Goal: Task Accomplishment & Management: Use online tool/utility

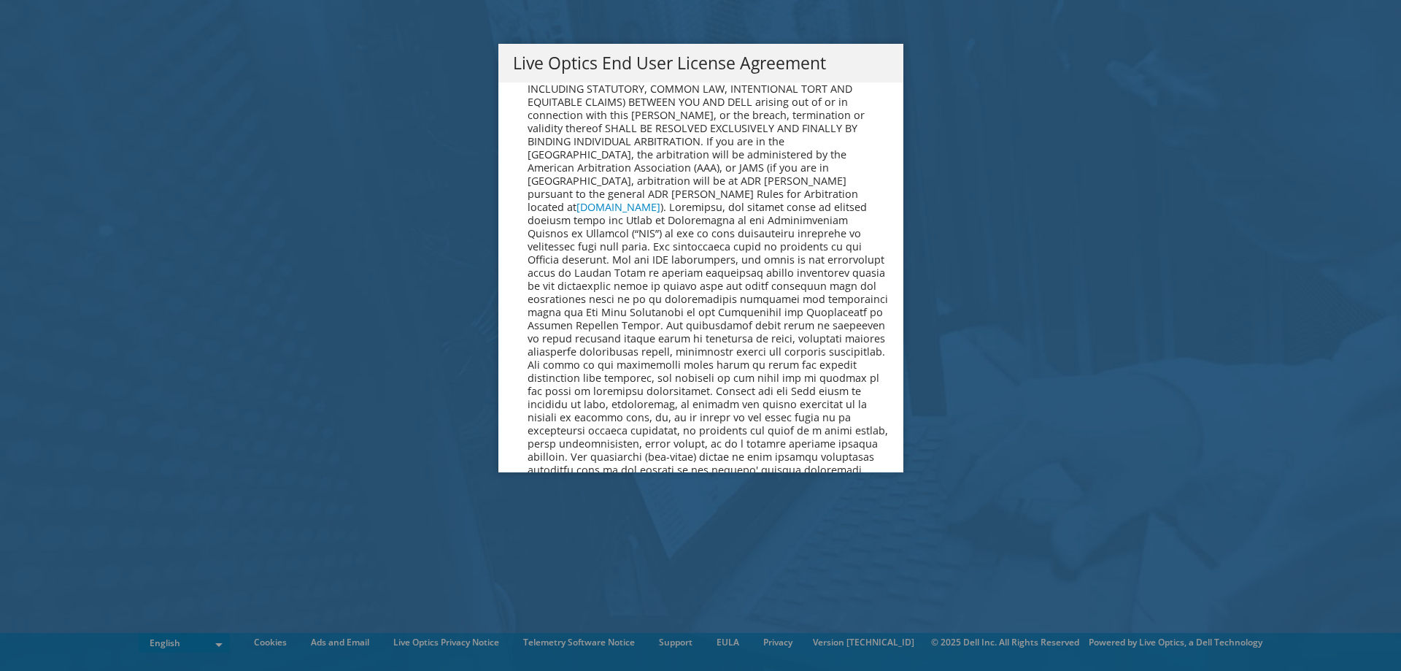
scroll to position [5348, 0]
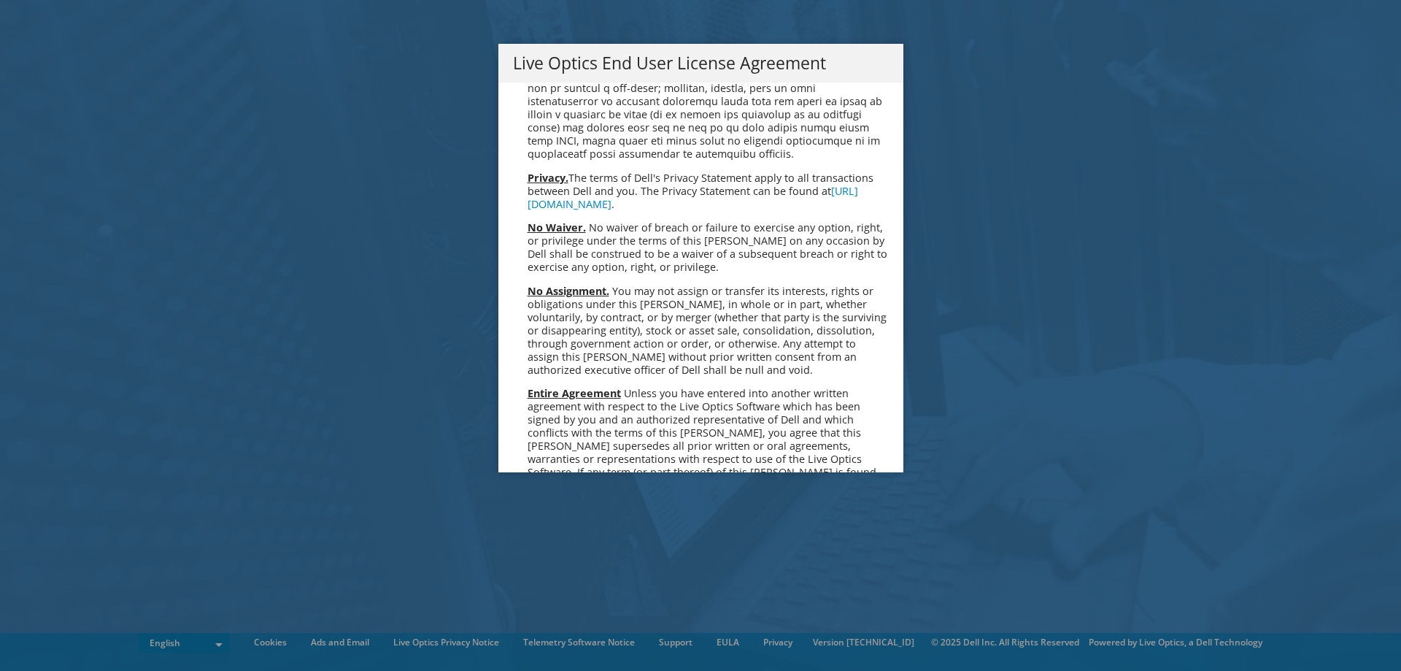
click at [559, 609] on link "Accept" at bounding box center [550, 626] width 74 height 35
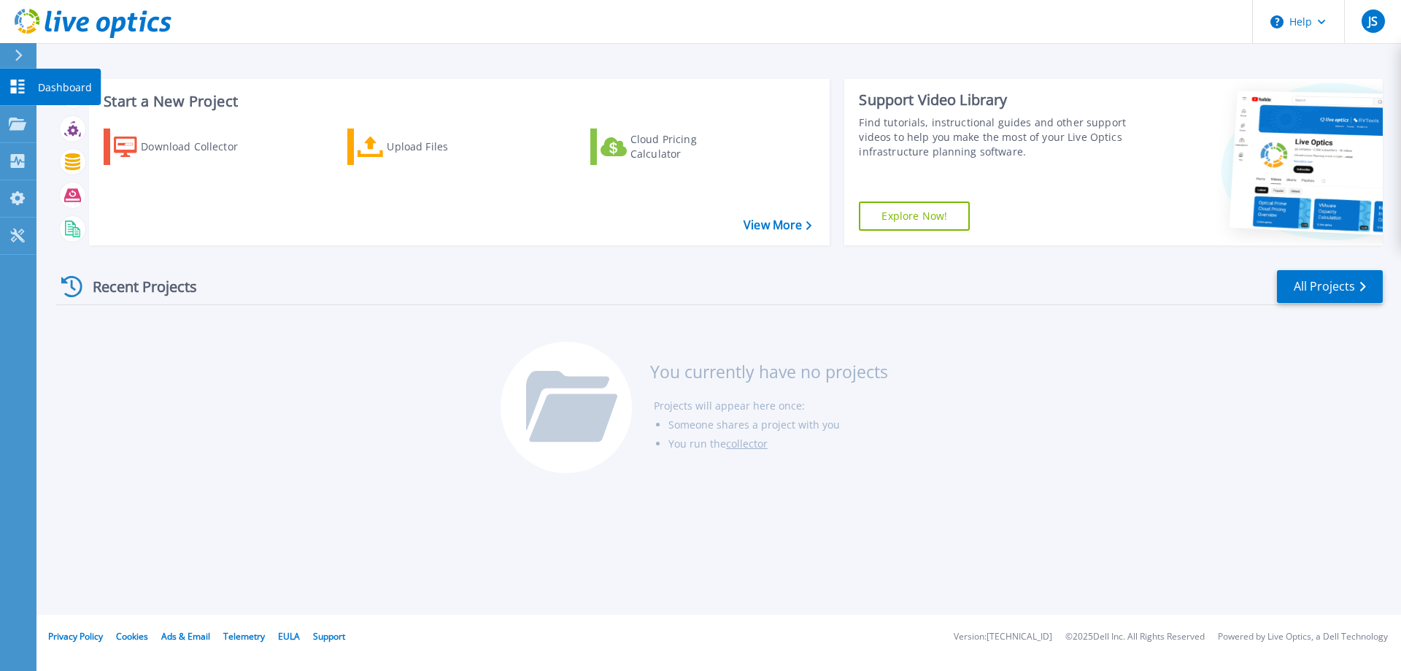
click at [23, 95] on link "Dashboard Dashboard" at bounding box center [18, 87] width 36 height 37
click at [747, 231] on link "View More" at bounding box center [778, 225] width 68 height 14
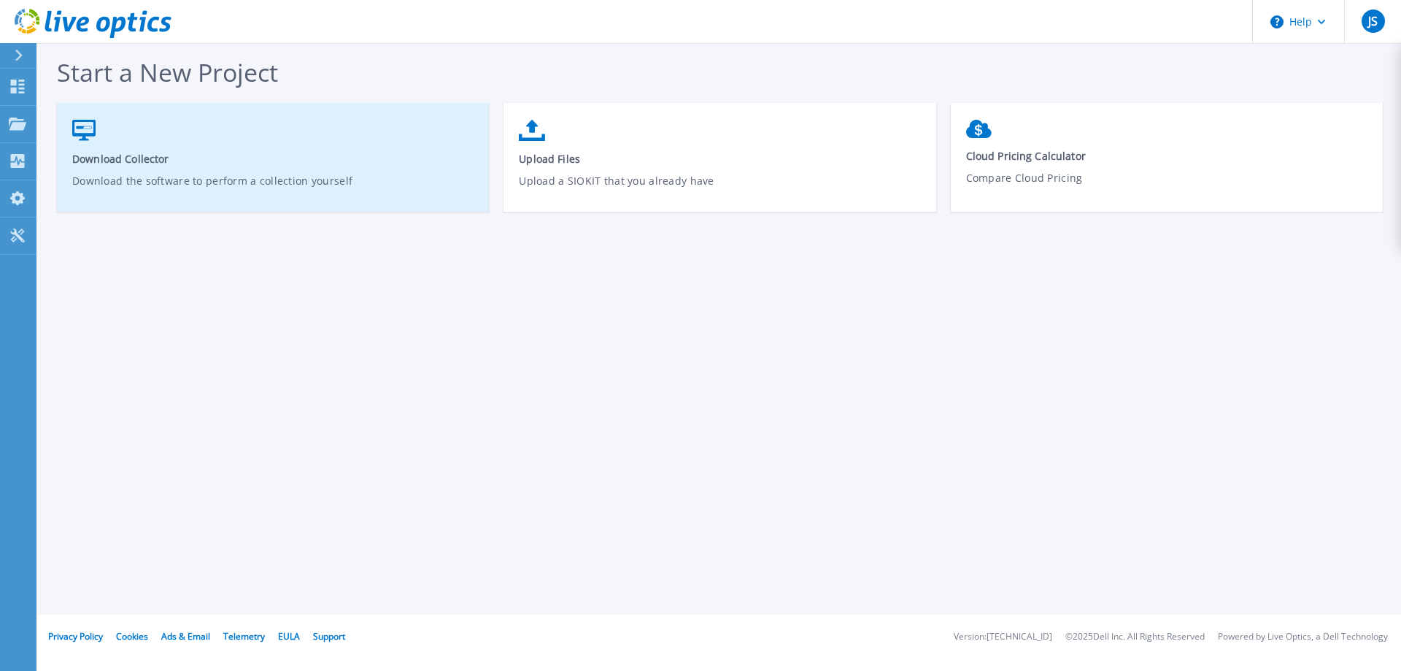
click at [277, 164] on span "Download Collector" at bounding box center [273, 159] width 402 height 14
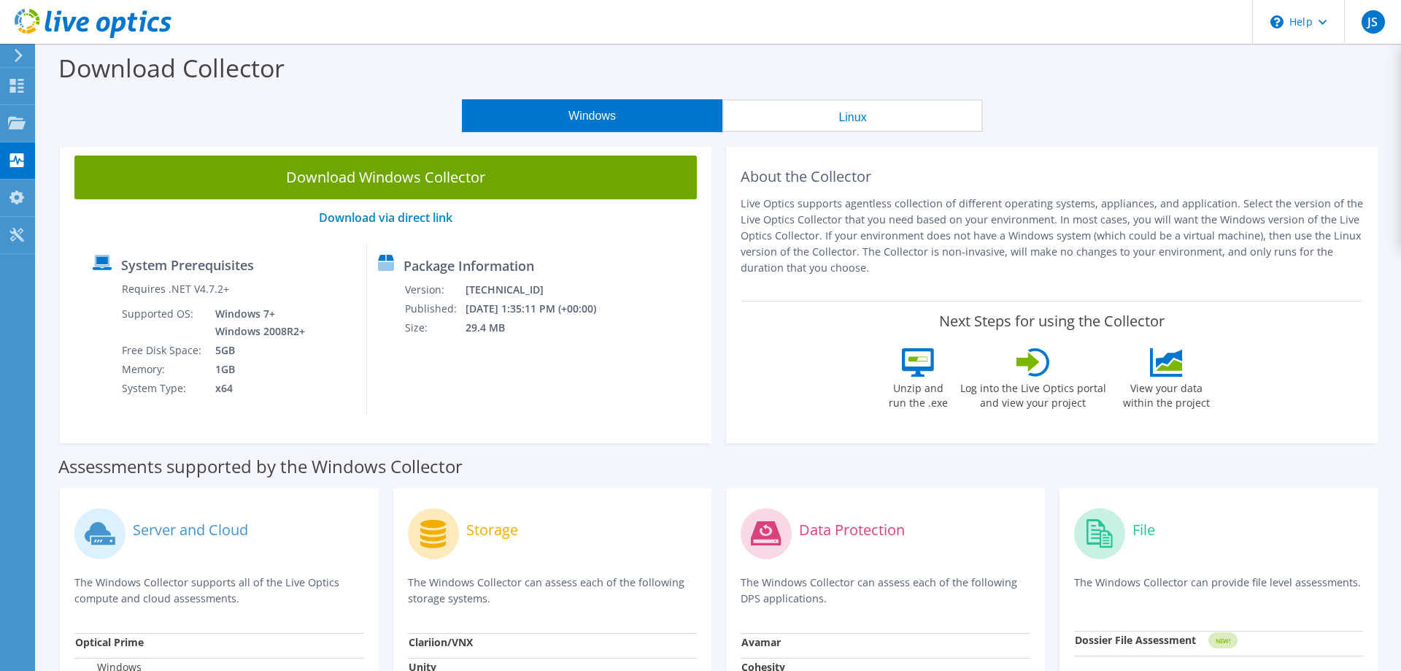
click at [530, 190] on link "Download Windows Collector" at bounding box center [385, 177] width 622 height 44
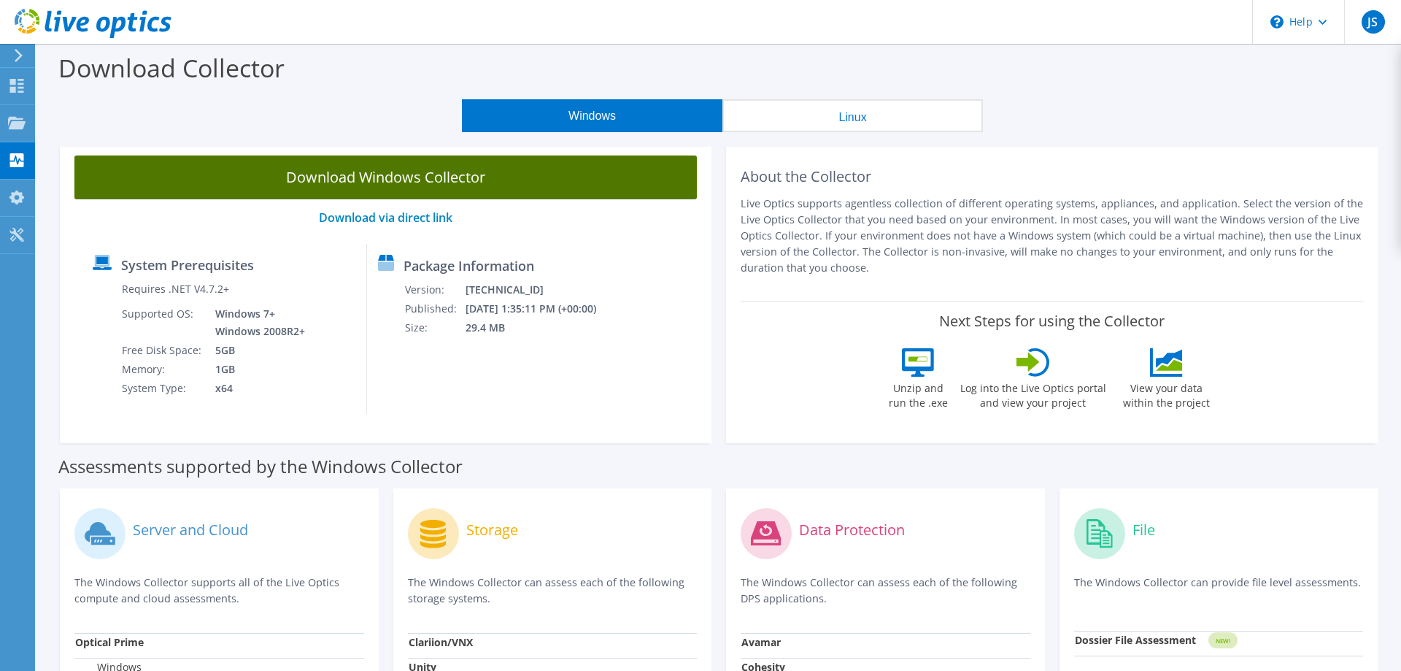
click at [525, 176] on link "Download Windows Collector" at bounding box center [385, 177] width 622 height 44
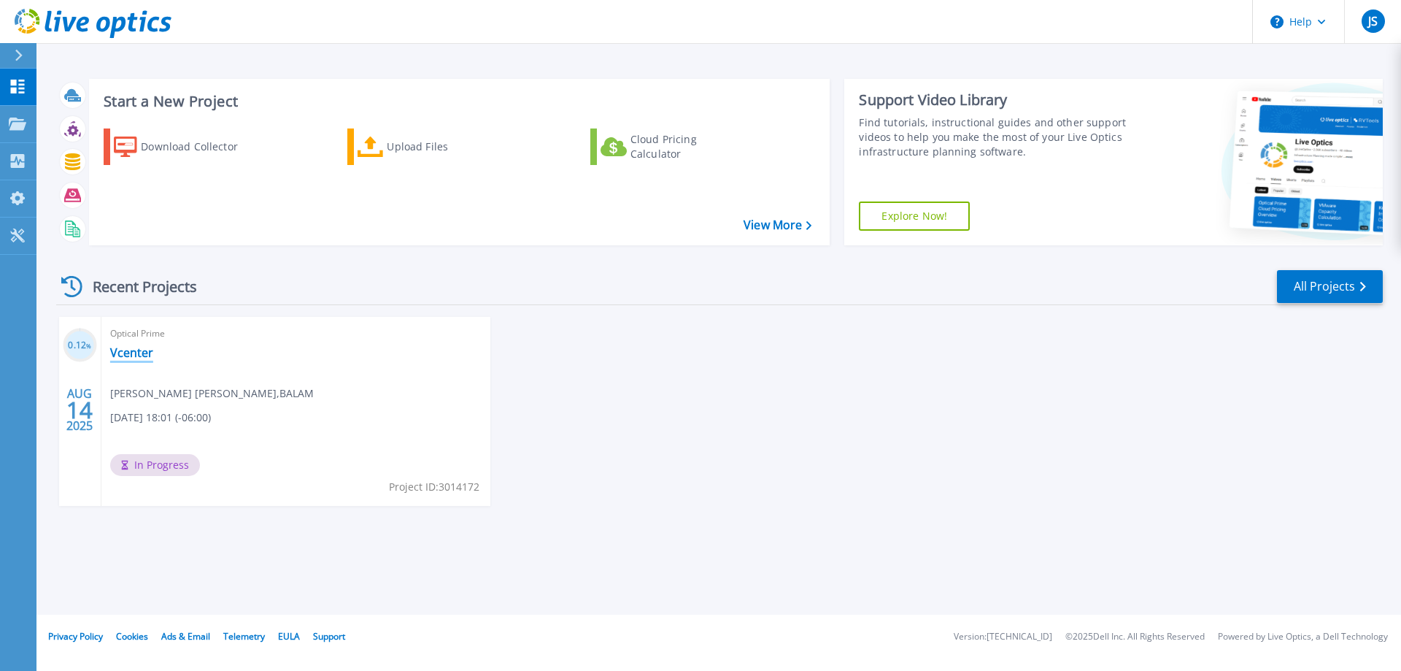
click at [146, 356] on link "Vcenter" at bounding box center [131, 352] width 43 height 15
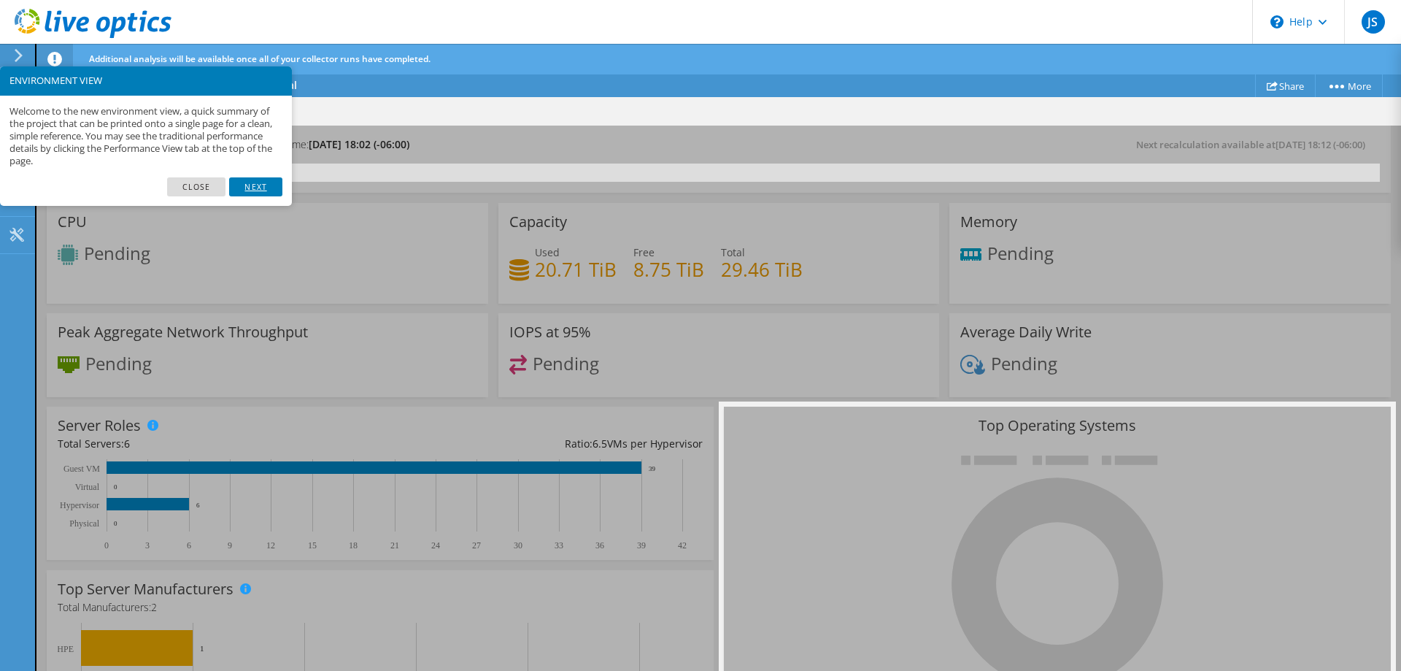
click at [252, 184] on link "Next" at bounding box center [255, 186] width 53 height 19
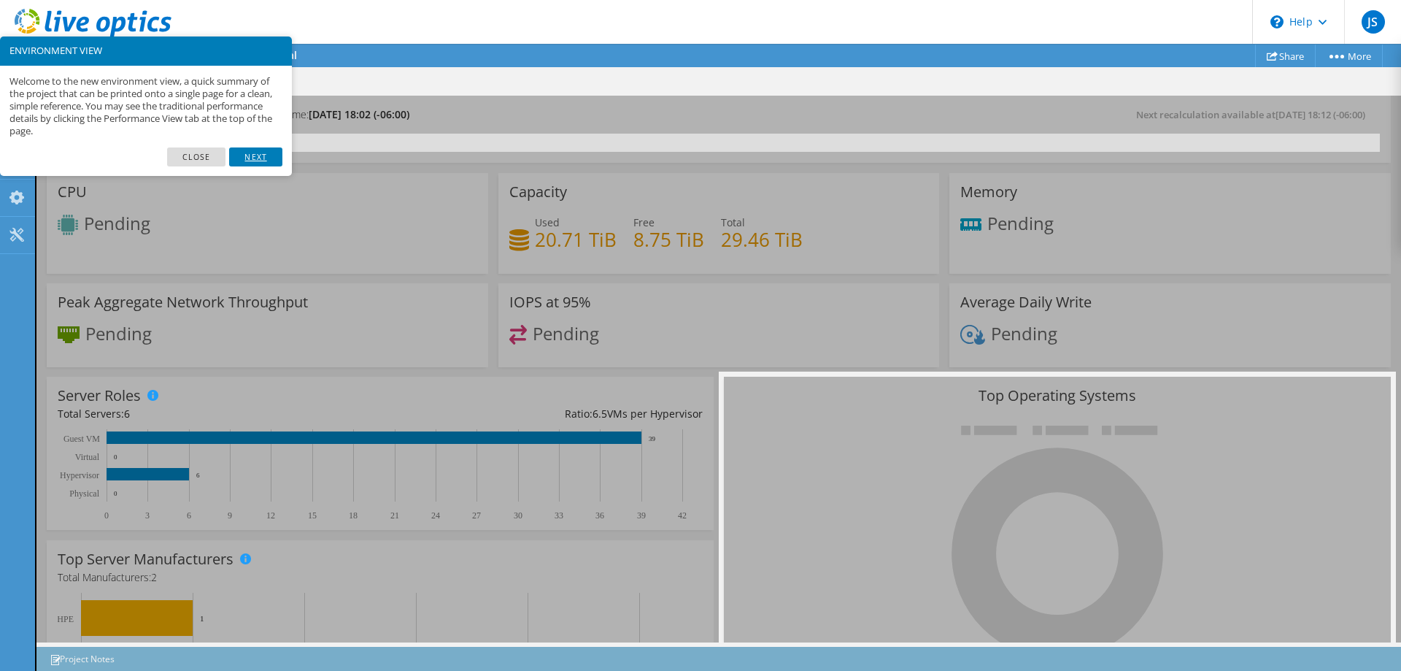
scroll to position [72, 0]
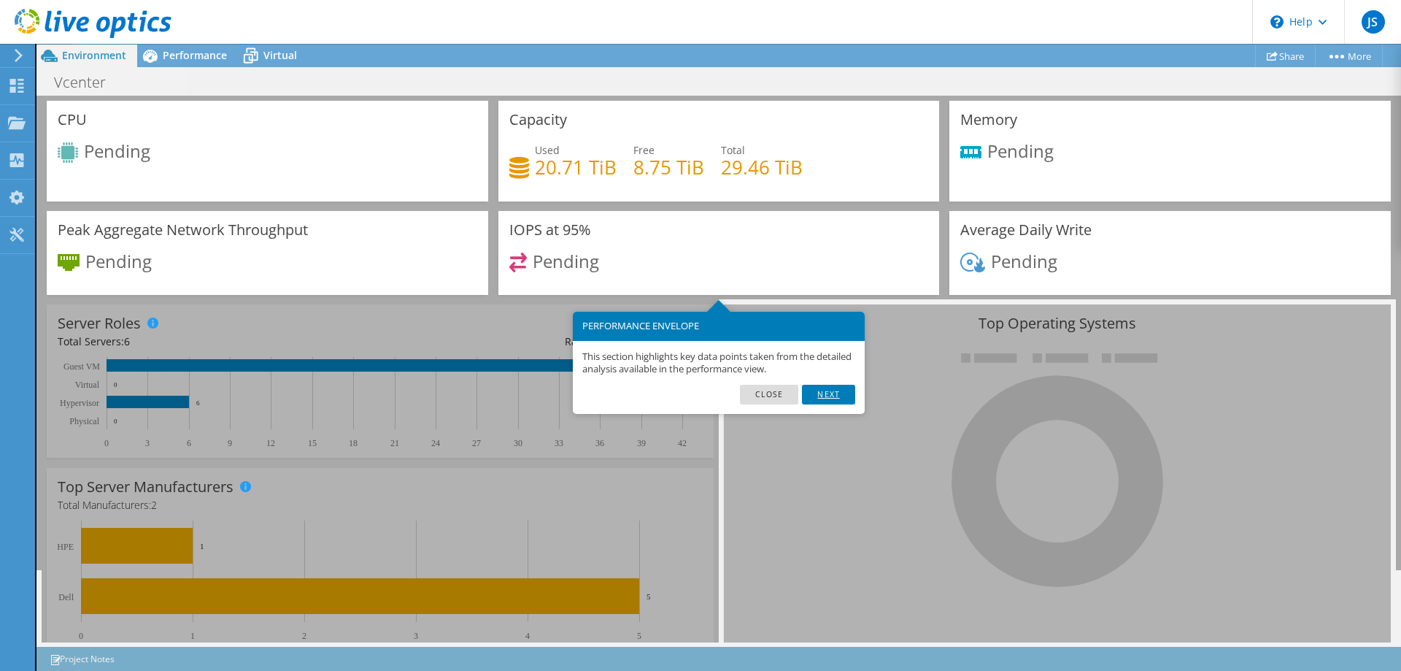
click at [841, 400] on link "Next" at bounding box center [828, 394] width 53 height 19
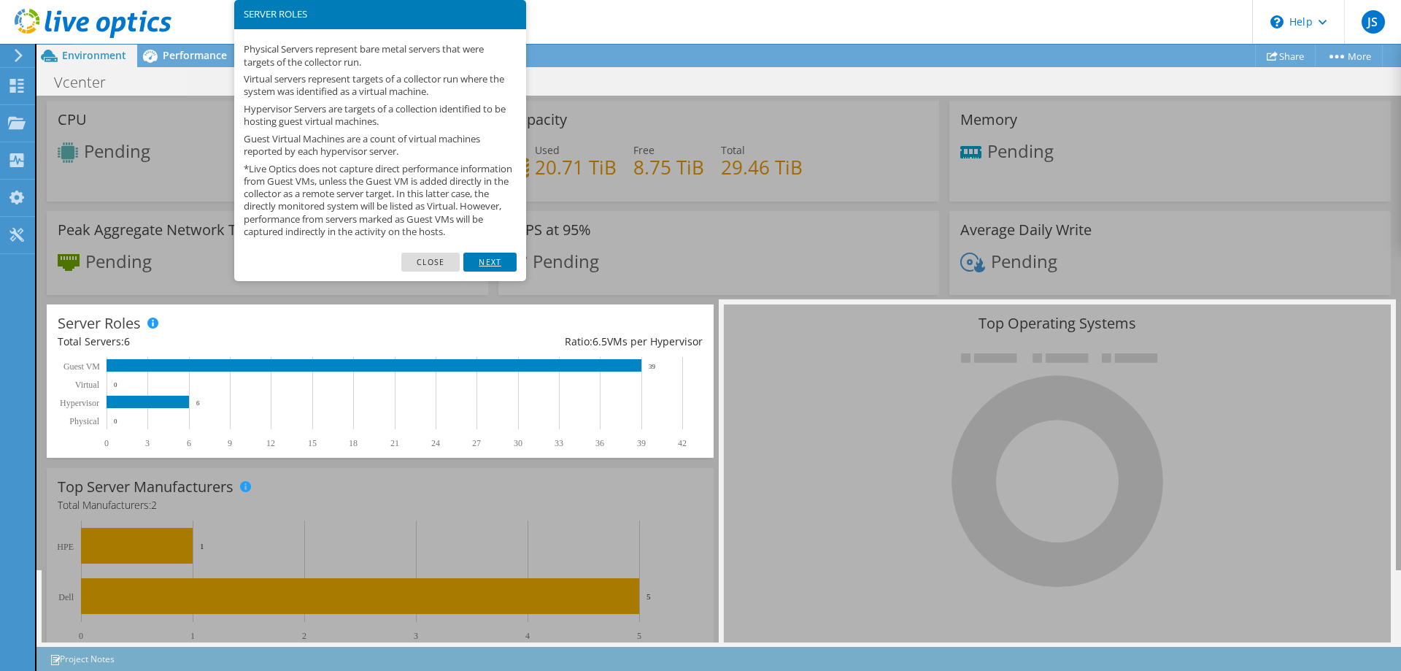
click at [496, 266] on link "Next" at bounding box center [489, 261] width 53 height 19
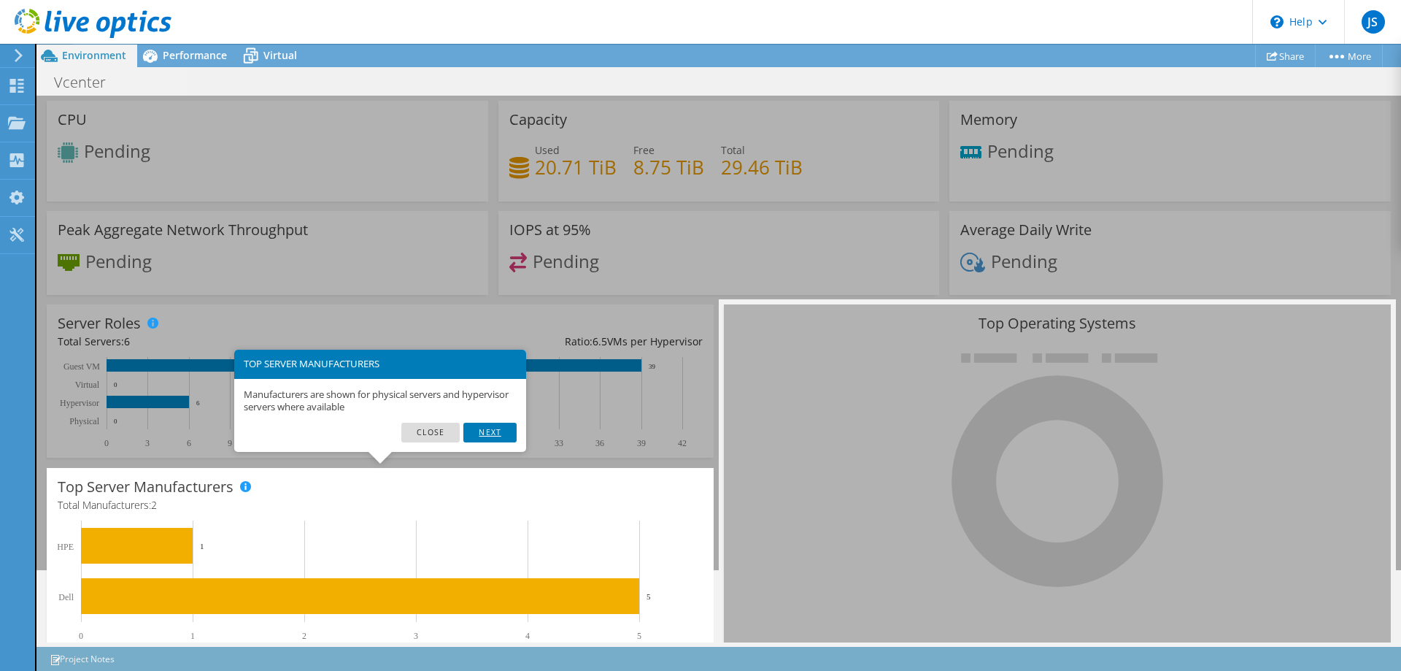
click at [486, 433] on link "Next" at bounding box center [489, 432] width 53 height 19
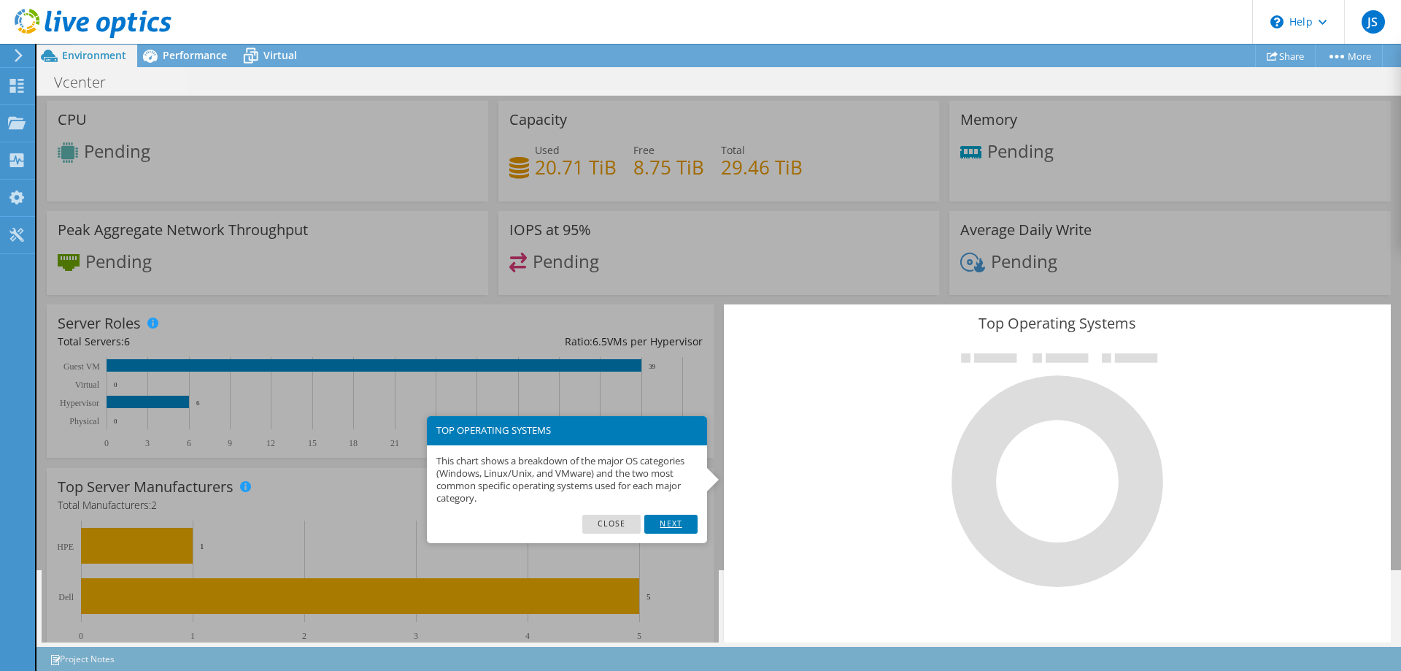
click at [668, 522] on link "Next" at bounding box center [670, 523] width 53 height 19
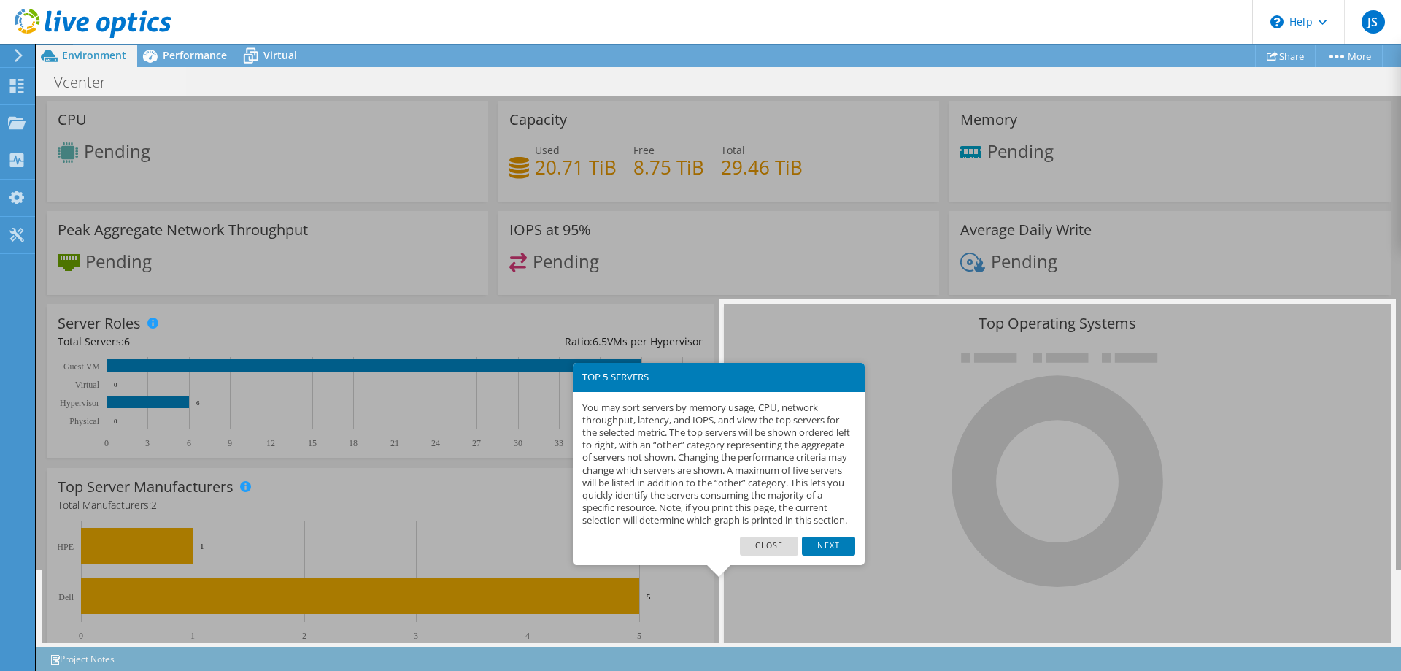
scroll to position [143, 0]
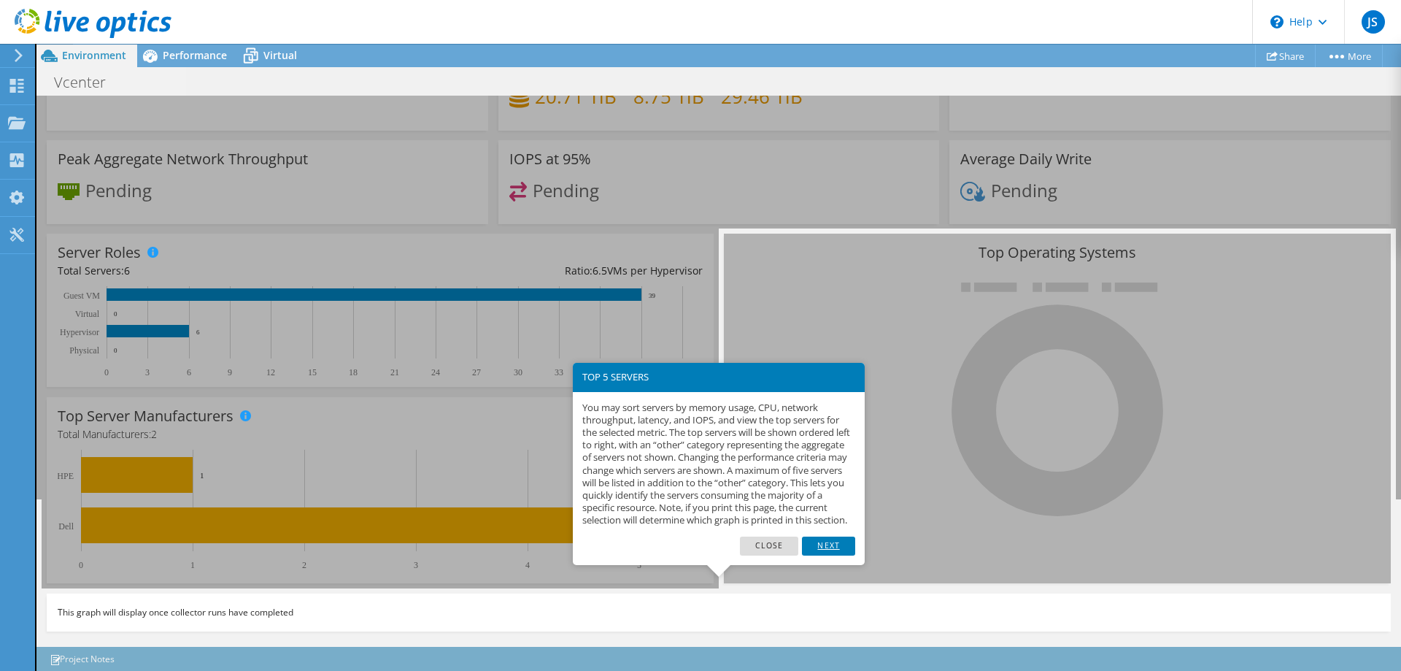
click at [834, 555] on link "Next" at bounding box center [828, 545] width 53 height 19
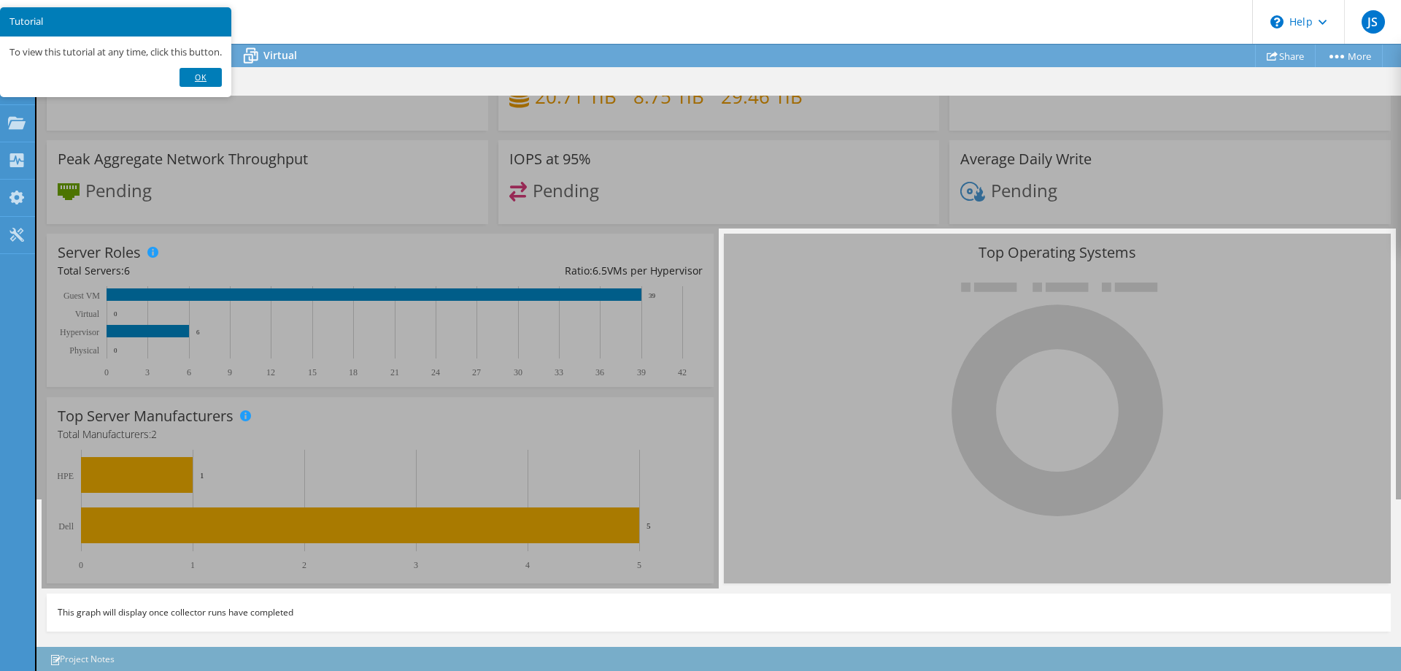
click at [215, 85] on link "Ok" at bounding box center [201, 77] width 42 height 19
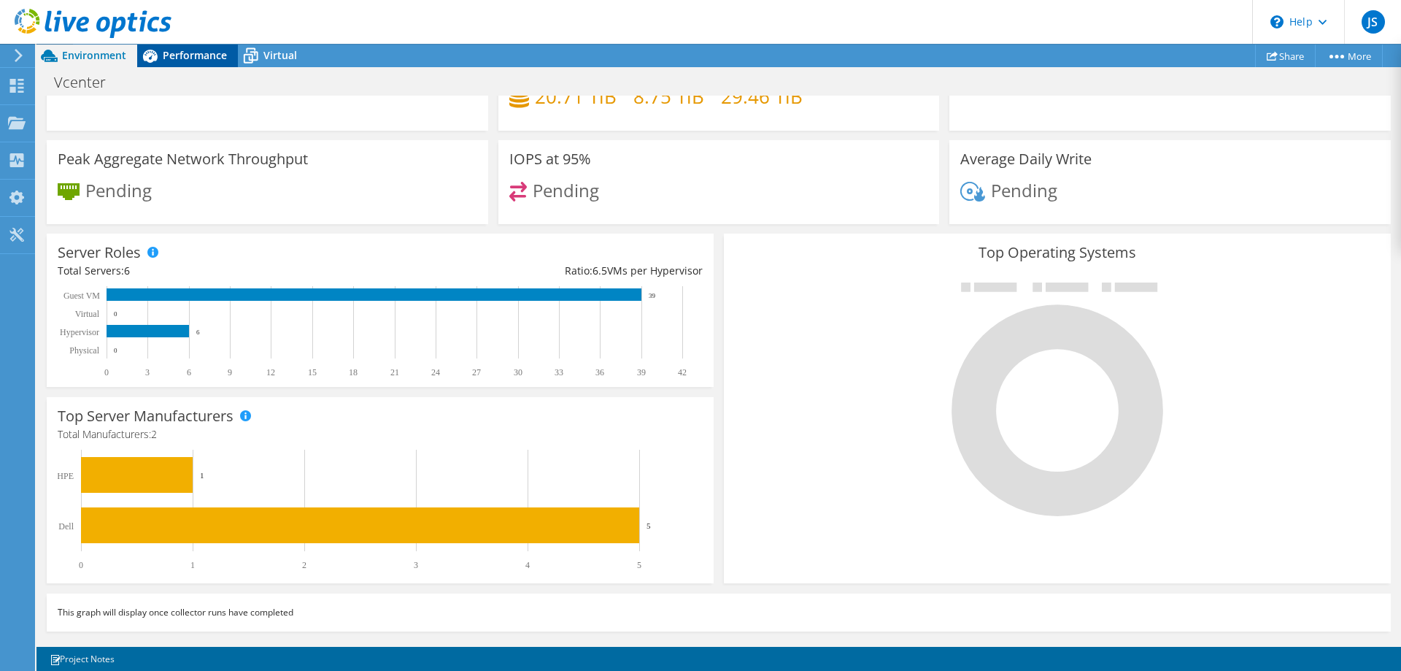
click at [167, 61] on span "Performance" at bounding box center [195, 55] width 64 height 14
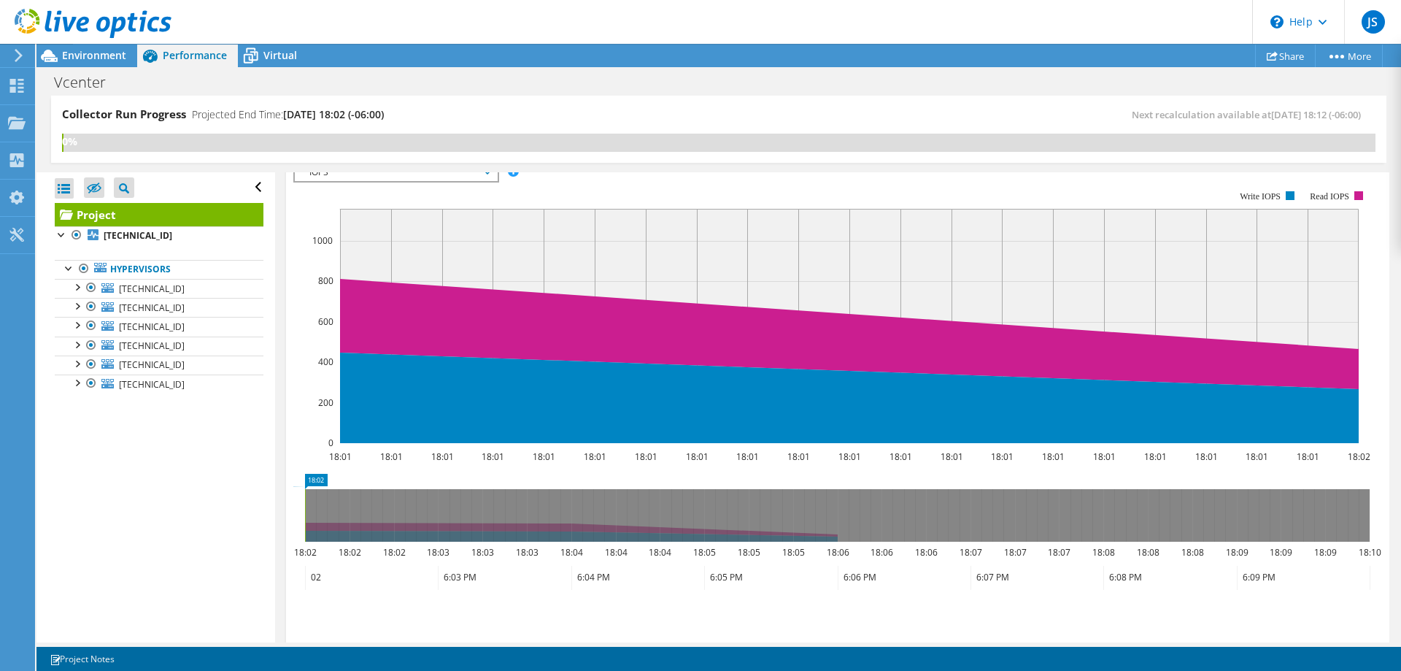
scroll to position [0, 0]
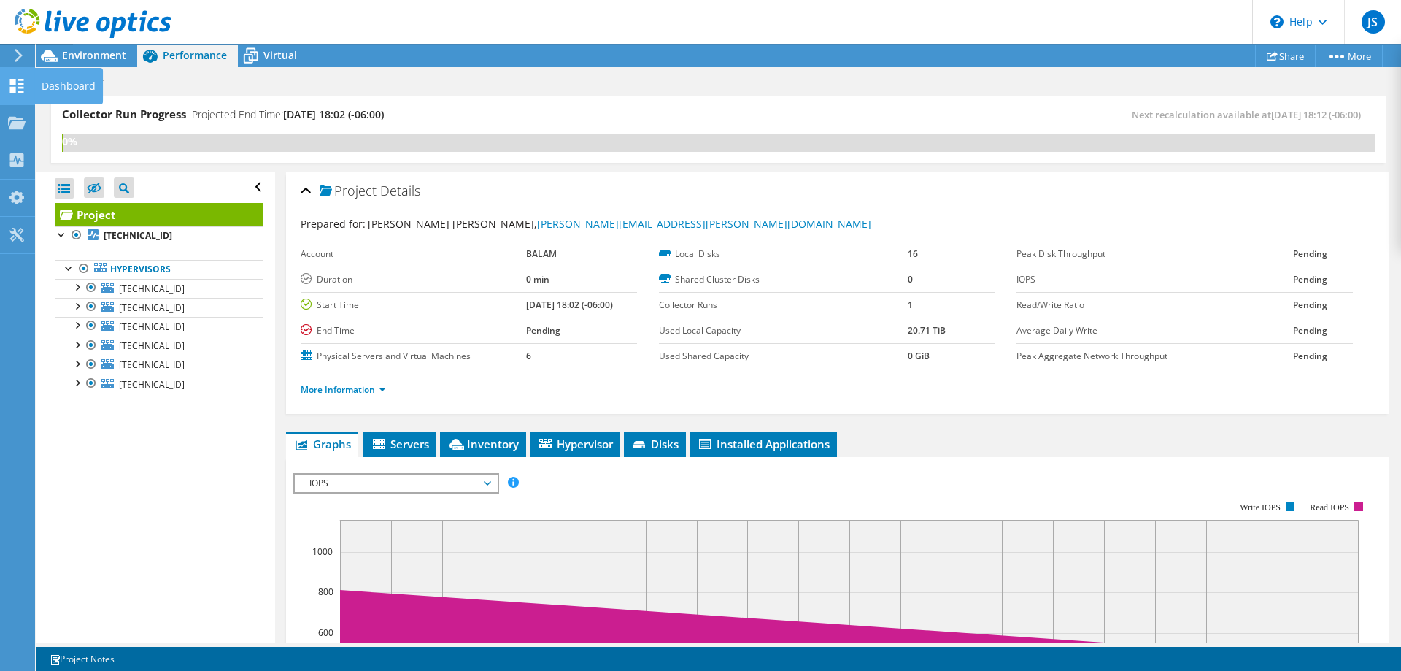
click at [24, 89] on icon at bounding box center [17, 86] width 18 height 14
